Goal: Check status: Check status

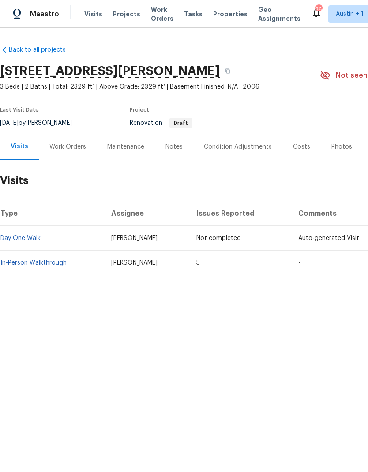
click at [26, 148] on div "Visits" at bounding box center [20, 146] width 18 height 9
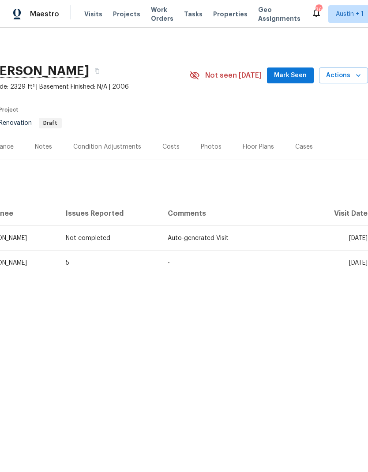
scroll to position [0, 131]
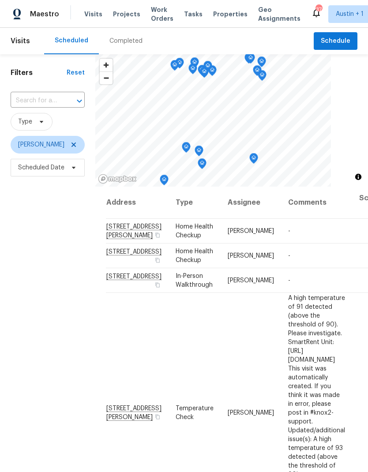
click at [125, 48] on div "Completed" at bounding box center [126, 41] width 54 height 26
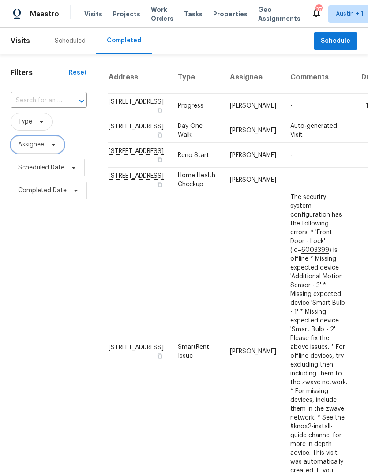
click at [46, 143] on span "Assignee" at bounding box center [38, 145] width 54 height 18
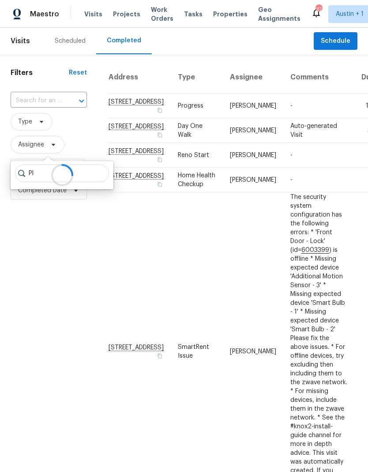
type input "P"
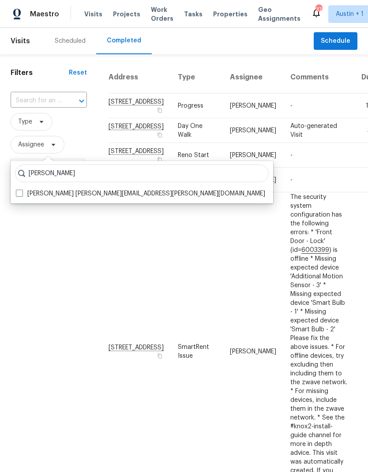
type input "[PERSON_NAME]"
click at [25, 187] on div "[PERSON_NAME] [PERSON_NAME] [PERSON_NAME][EMAIL_ADDRESS][PERSON_NAME][DOMAIN_NA…" at bounding box center [142, 182] width 263 height 42
click at [27, 191] on label "[PERSON_NAME] [PERSON_NAME][EMAIL_ADDRESS][PERSON_NAME][DOMAIN_NAME]" at bounding box center [140, 193] width 249 height 9
click at [22, 191] on input "[PERSON_NAME] [PERSON_NAME][EMAIL_ADDRESS][PERSON_NAME][DOMAIN_NAME]" at bounding box center [19, 192] width 6 height 6
checkbox input "true"
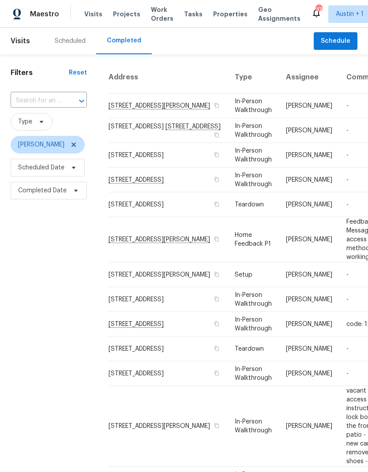
click at [54, 106] on input "text" at bounding box center [37, 101] width 52 height 14
type input "2"
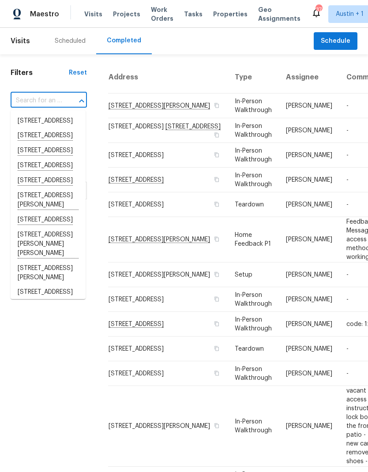
click at [57, 76] on h1 "Filters" at bounding box center [40, 72] width 58 height 9
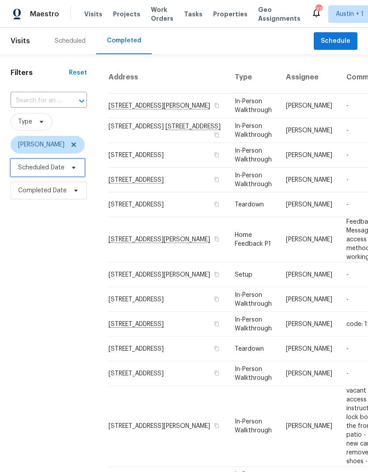
click at [47, 176] on span "Scheduled Date" at bounding box center [48, 168] width 74 height 18
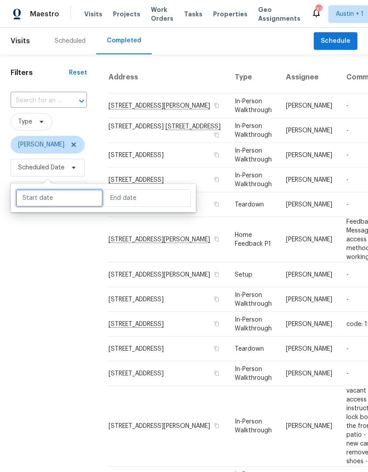
click at [39, 195] on input "text" at bounding box center [59, 198] width 87 height 18
select select "8"
select select "2025"
select select "9"
select select "2025"
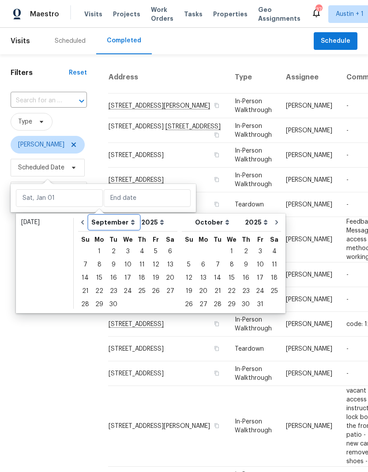
click at [90, 220] on select "January February March April May June July August September October November De…" at bounding box center [114, 222] width 50 height 13
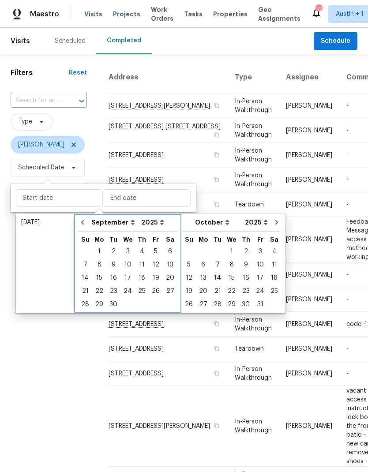
click at [80, 222] on icon "Go to previous month" at bounding box center [82, 222] width 7 height 7
select select "7"
select select "8"
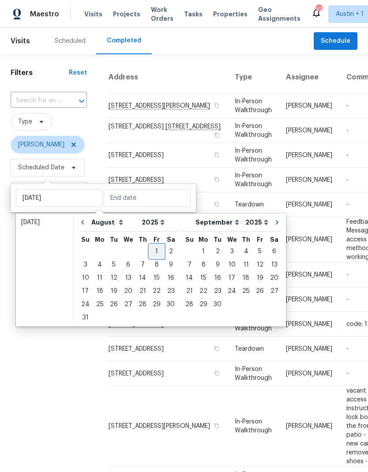
click at [150, 254] on div "1" at bounding box center [157, 251] width 14 height 12
type input "[DATE]"
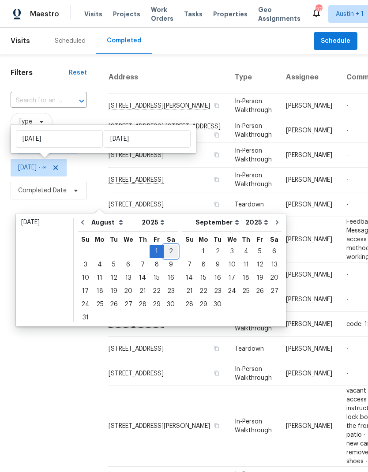
click at [167, 251] on div "2" at bounding box center [171, 251] width 14 height 12
type input "[DATE]"
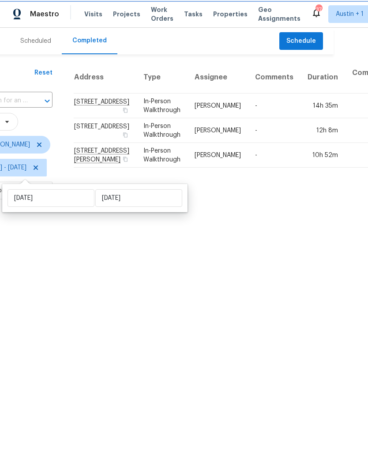
scroll to position [0, 34]
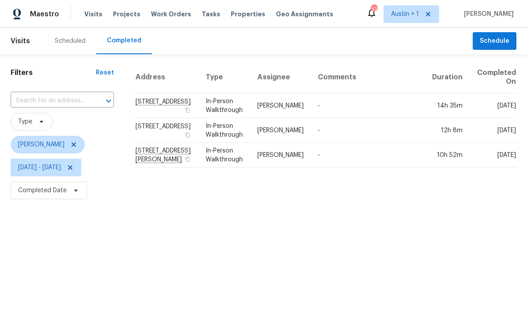
click at [368, 154] on td "-" at bounding box center [368, 155] width 114 height 25
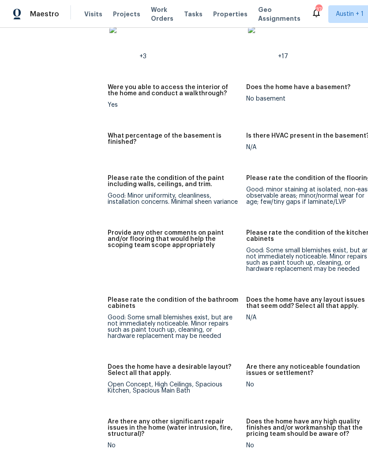
scroll to position [1302, 0]
